Goal: Task Accomplishment & Management: Manage account settings

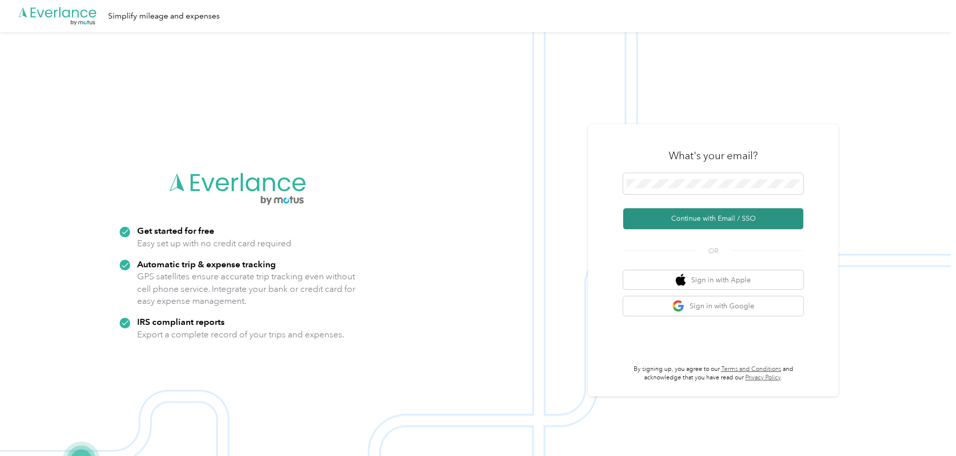
click at [654, 221] on button "Continue with Email / SSO" at bounding box center [713, 218] width 180 height 21
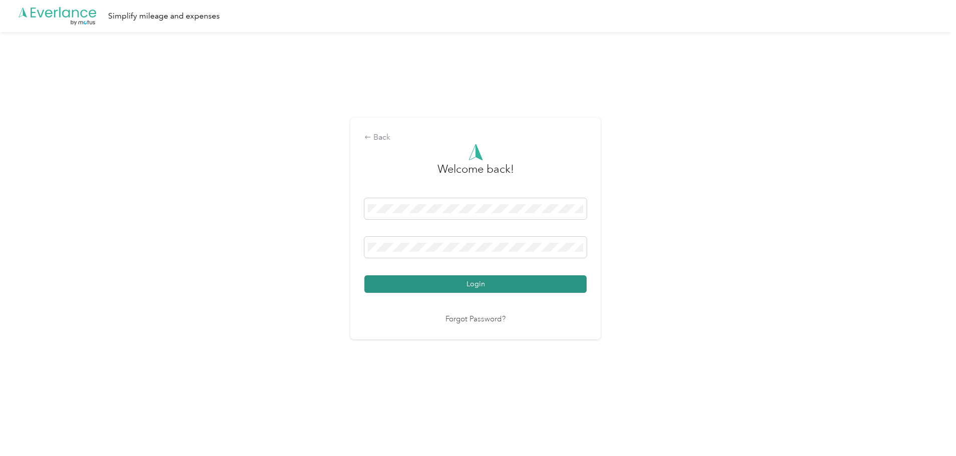
click at [523, 287] on button "Login" at bounding box center [475, 284] width 222 height 18
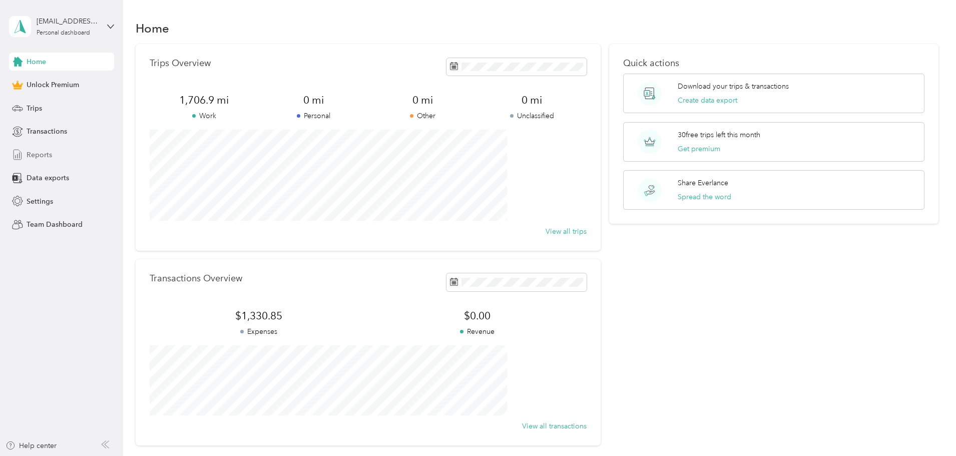
click at [61, 153] on div "Reports" at bounding box center [61, 155] width 105 height 18
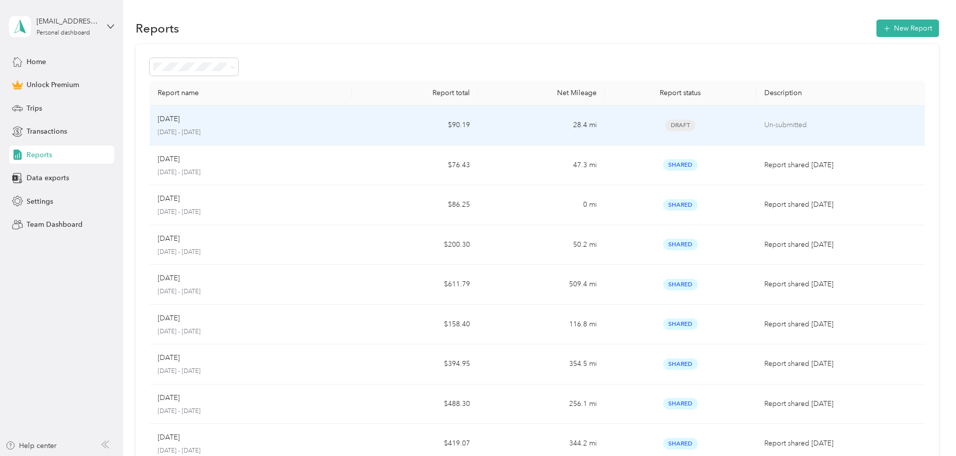
click at [665, 130] on span "Draft" at bounding box center [680, 126] width 30 height 12
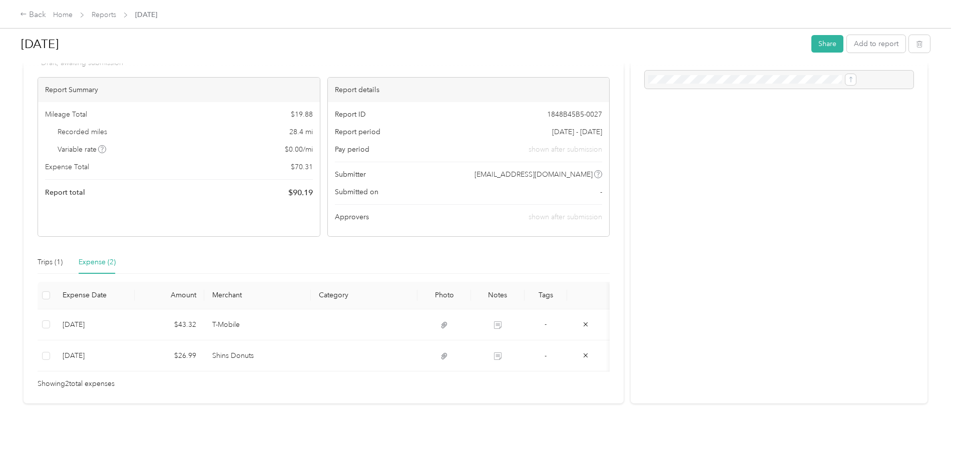
scroll to position [61, 0]
click at [63, 256] on div "Trips (1)" at bounding box center [50, 262] width 25 height 23
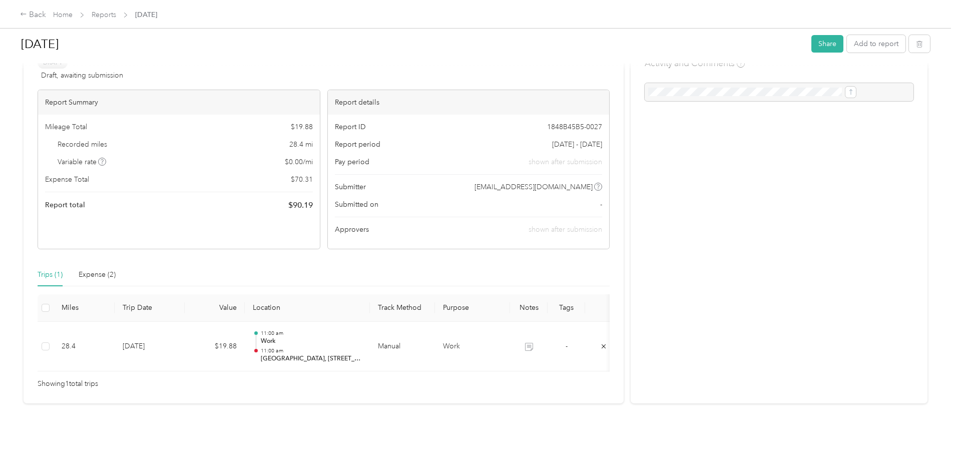
scroll to position [49, 0]
click at [116, 269] on div "Expense (2)" at bounding box center [97, 274] width 37 height 11
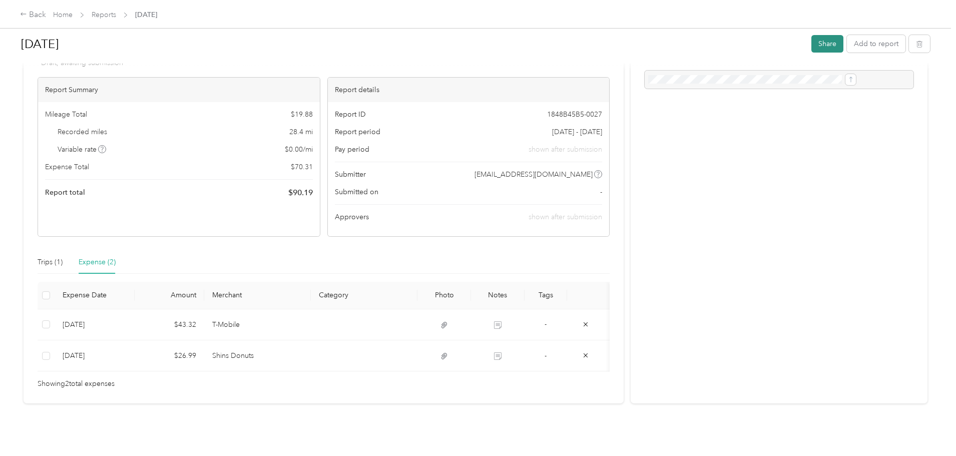
click at [812, 46] on button "Share" at bounding box center [828, 44] width 32 height 18
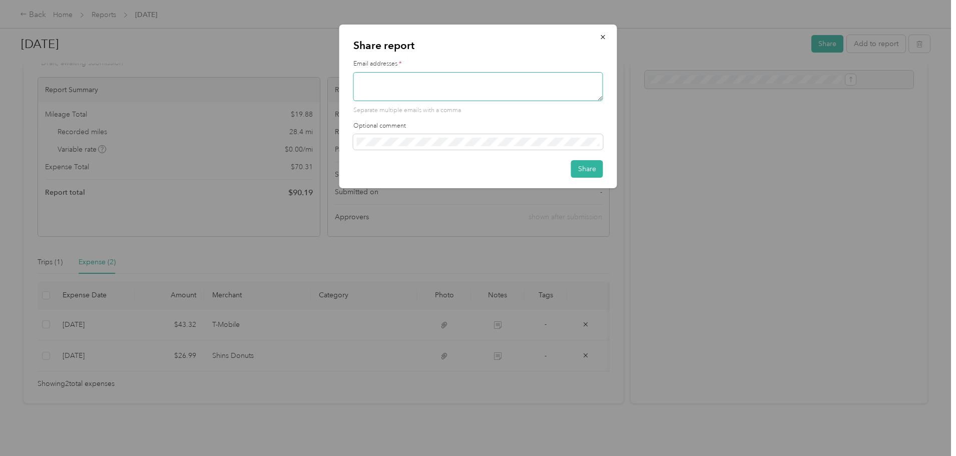
click at [376, 81] on textarea at bounding box center [478, 86] width 250 height 29
type textarea "[EMAIL_ADDRESS][DOMAIN_NAME]"
click at [581, 174] on button "Share" at bounding box center [587, 169] width 32 height 18
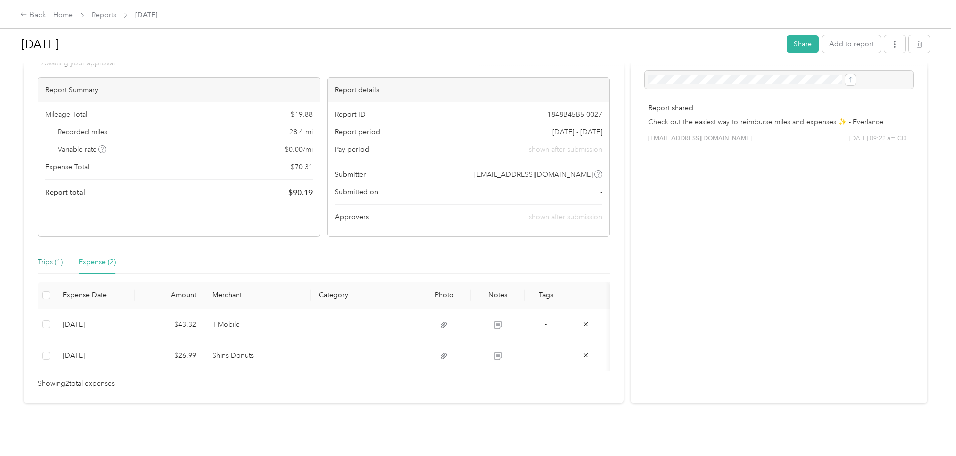
click at [63, 257] on div "Trips (1)" at bounding box center [50, 262] width 25 height 11
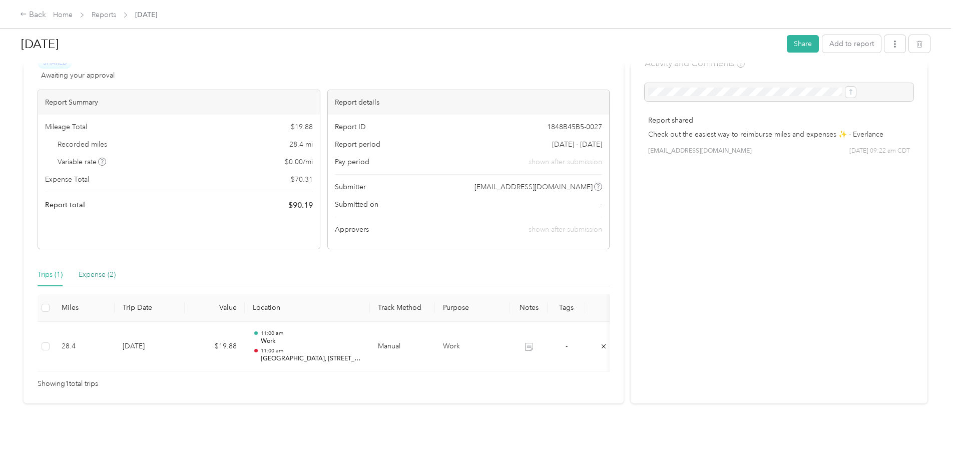
click at [116, 269] on div "Expense (2)" at bounding box center [97, 274] width 37 height 11
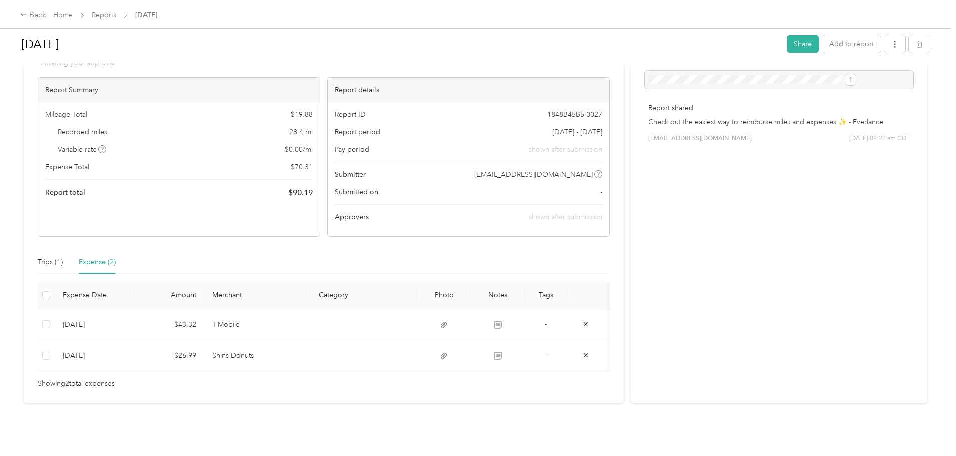
scroll to position [0, 0]
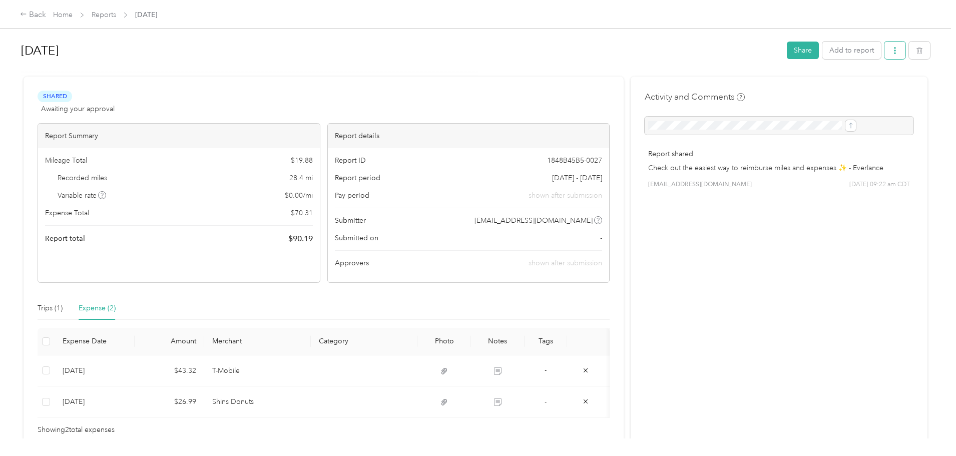
click at [885, 55] on button "button" at bounding box center [895, 51] width 21 height 18
click at [794, 84] on span "Download" at bounding box center [784, 87] width 33 height 11
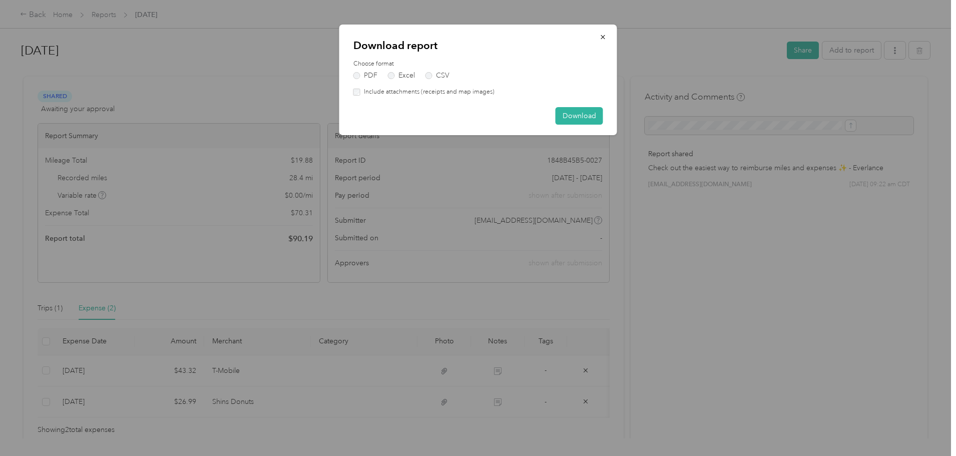
click at [604, 116] on div "Download report Choose format PDF Excel CSV Include attachments (receipts and m…" at bounding box center [478, 80] width 278 height 111
click at [592, 119] on button "Download" at bounding box center [580, 116] width 48 height 18
